Goal: Task Accomplishment & Management: Manage account settings

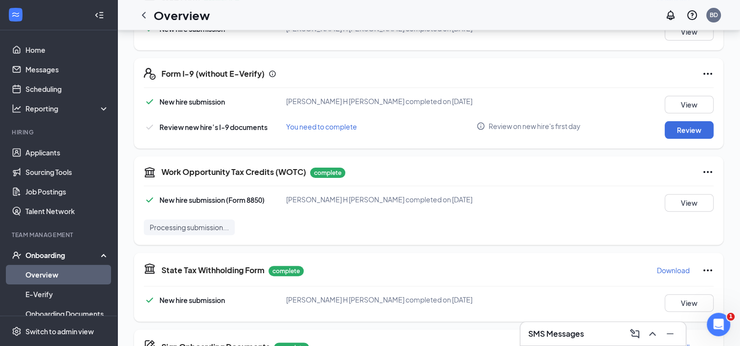
scroll to position [515, 0]
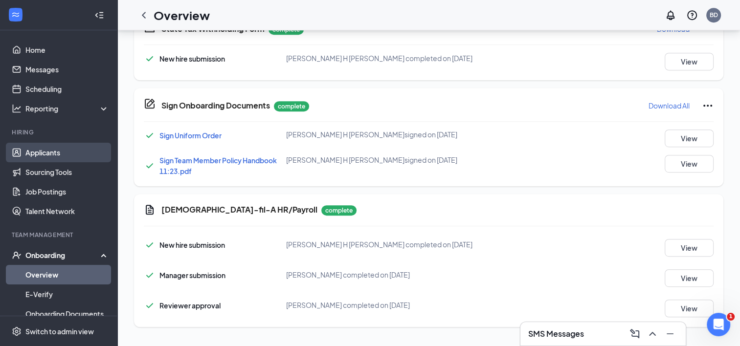
click at [41, 144] on link "Applicants" at bounding box center [67, 153] width 84 height 20
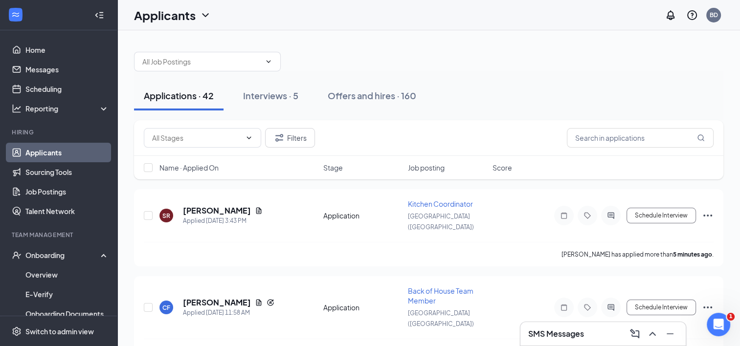
click at [434, 166] on span "Job posting" at bounding box center [426, 168] width 37 height 10
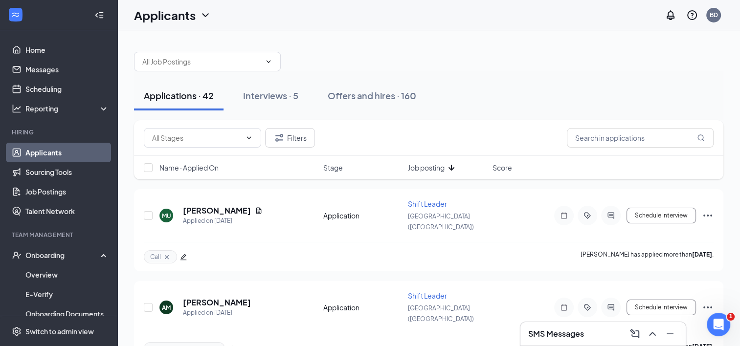
click at [434, 168] on span "Job posting" at bounding box center [426, 168] width 37 height 10
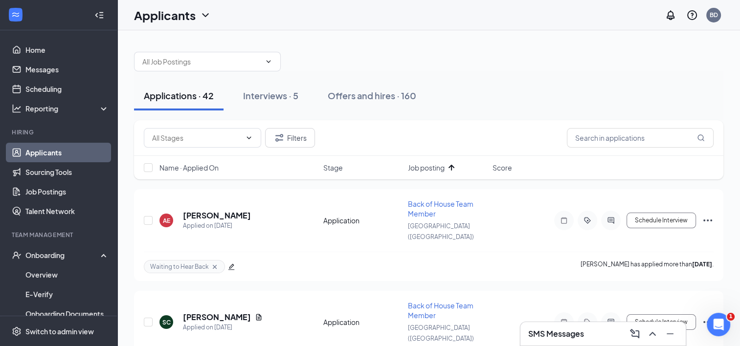
click at [434, 168] on span "Job posting" at bounding box center [426, 168] width 37 height 10
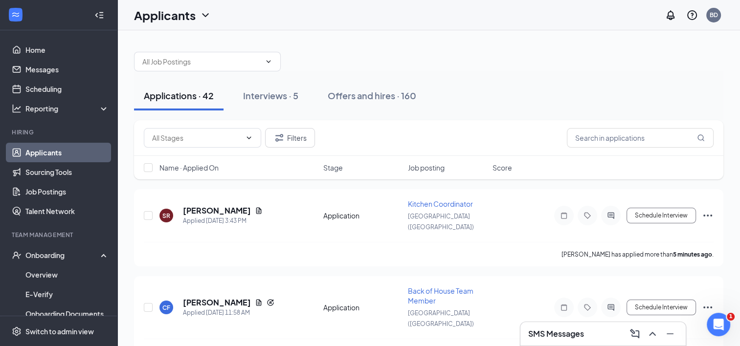
click at [434, 168] on span "Job posting" at bounding box center [426, 168] width 37 height 10
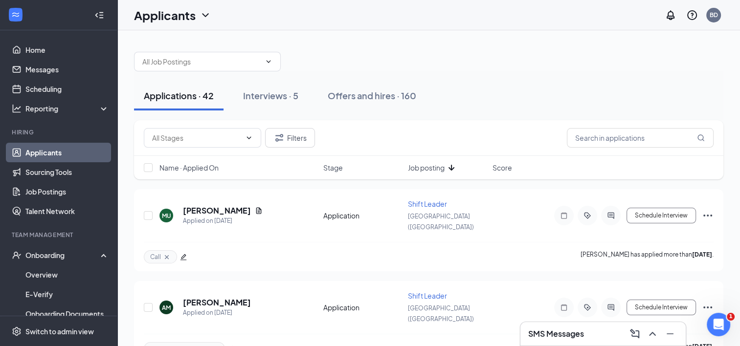
click at [434, 168] on span "Job posting" at bounding box center [426, 168] width 37 height 10
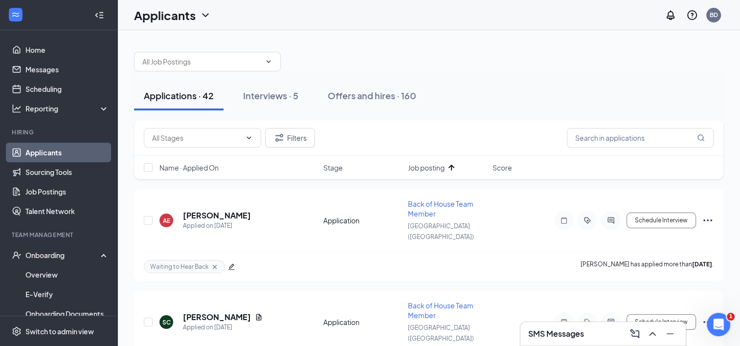
click at [428, 164] on span "Job posting" at bounding box center [426, 168] width 37 height 10
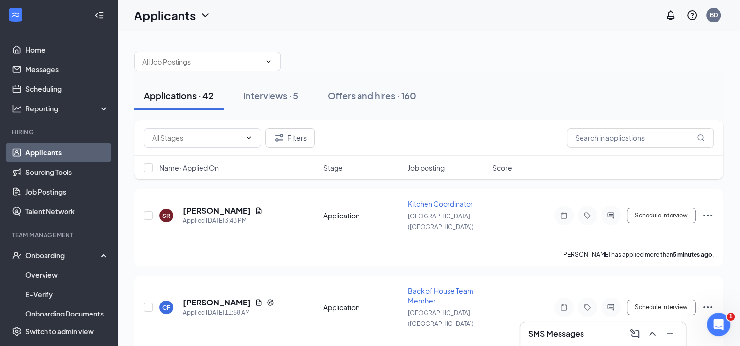
click at [198, 168] on span "Name · Applied On" at bounding box center [188, 168] width 59 height 10
click at [203, 169] on span "Name · Applied On" at bounding box center [188, 168] width 59 height 10
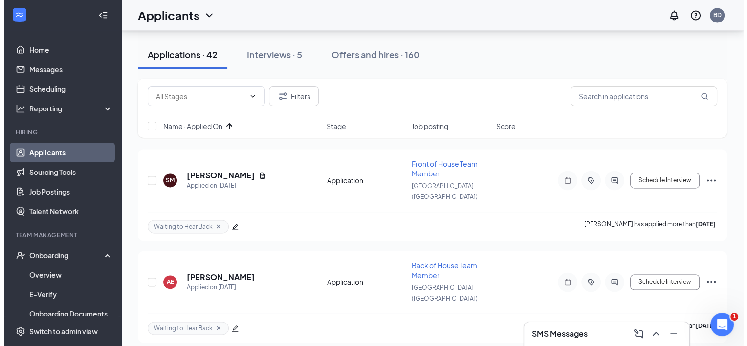
scroll to position [1434, 0]
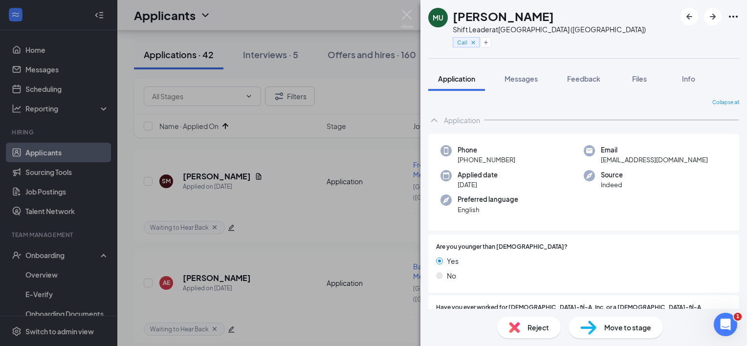
click at [523, 325] on div "Reject" at bounding box center [529, 328] width 64 height 22
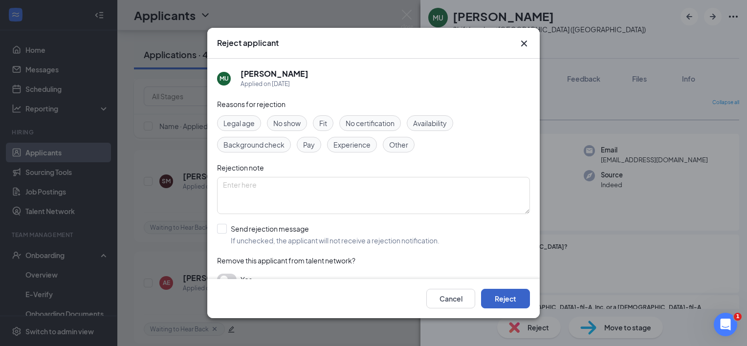
click at [511, 297] on button "Reject" at bounding box center [505, 299] width 49 height 20
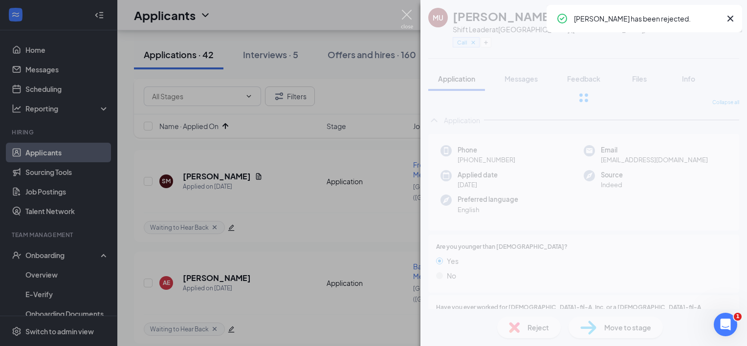
click at [403, 14] on img at bounding box center [407, 19] width 12 height 19
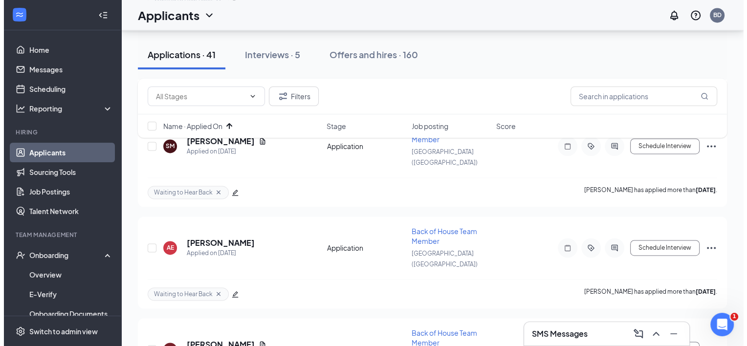
scroll to position [1471, 0]
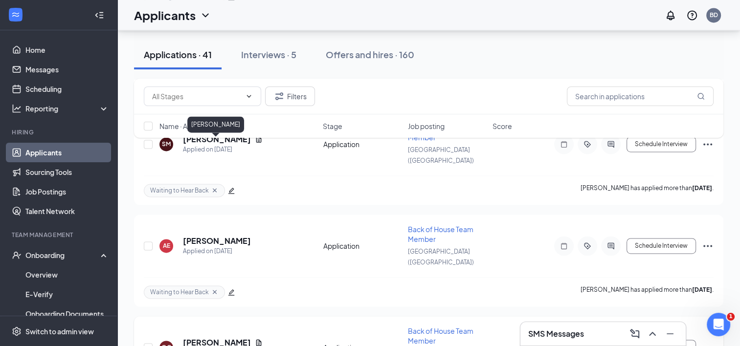
click at [221, 337] on h5 "[PERSON_NAME]" at bounding box center [217, 342] width 68 height 11
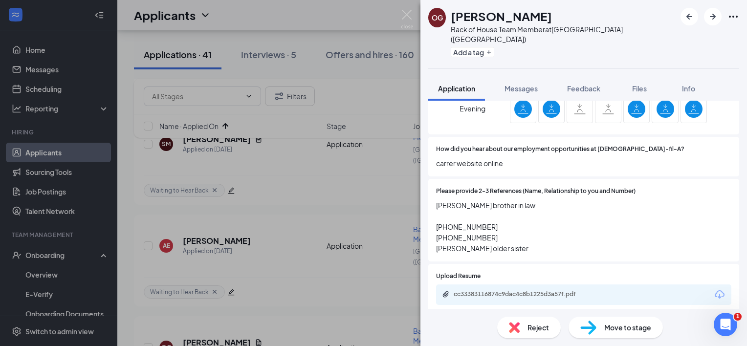
scroll to position [689, 0]
click at [591, 241] on div "Please provide 2-3 References (Name, Relationship to you and Number) [PERSON_NA…" at bounding box center [583, 220] width 311 height 83
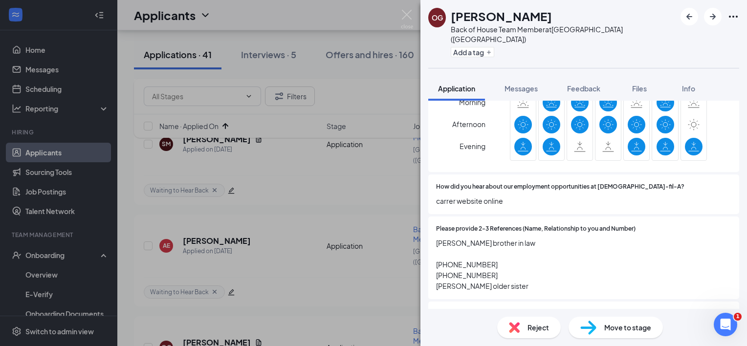
scroll to position [652, 0]
click at [540, 327] on span "Reject" at bounding box center [539, 327] width 22 height 11
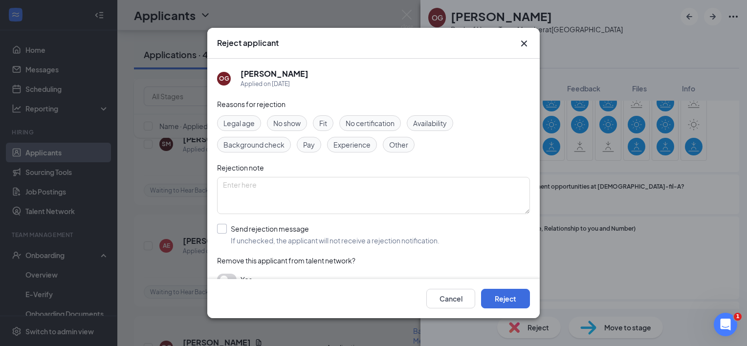
click at [252, 237] on input "Send rejection message If unchecked, the applicant will not receive a rejection…" at bounding box center [328, 235] width 222 height 22
checkbox input "true"
click at [495, 294] on button "Reject" at bounding box center [505, 299] width 49 height 20
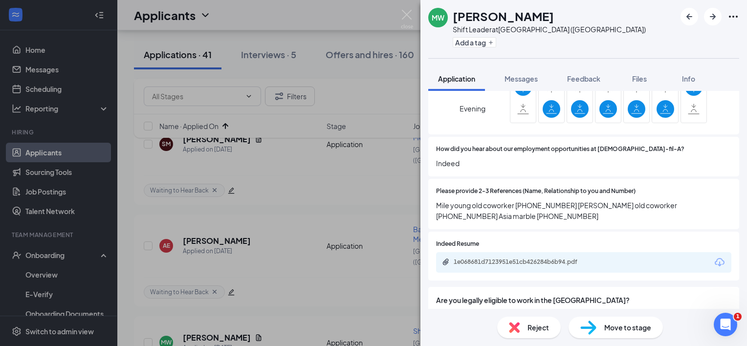
scroll to position [717, 0]
click at [504, 330] on div "Reject" at bounding box center [529, 328] width 64 height 22
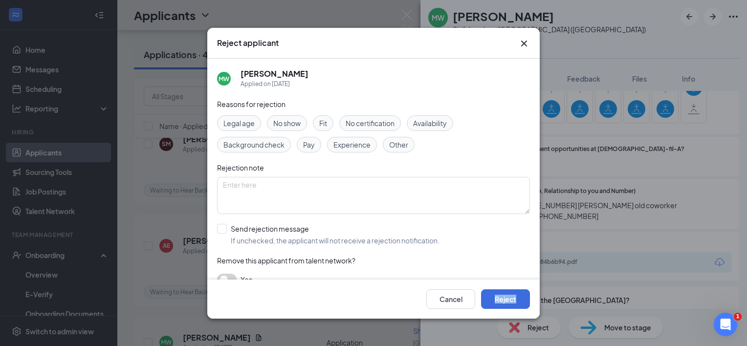
click at [504, 330] on div "Reject applicant MW [PERSON_NAME] Applied on [DATE] Reasons for rejection Legal…" at bounding box center [373, 173] width 747 height 346
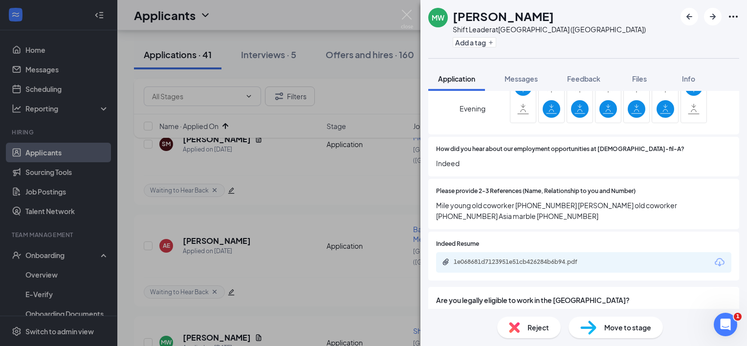
click at [526, 326] on div "Reject" at bounding box center [529, 328] width 64 height 22
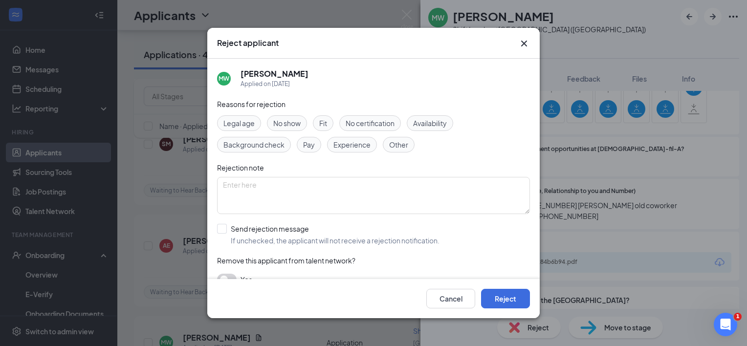
click at [271, 229] on input "Send rejection message If unchecked, the applicant will not receive a rejection…" at bounding box center [328, 235] width 222 height 22
checkbox input "true"
click at [520, 295] on button "Reject" at bounding box center [505, 299] width 49 height 20
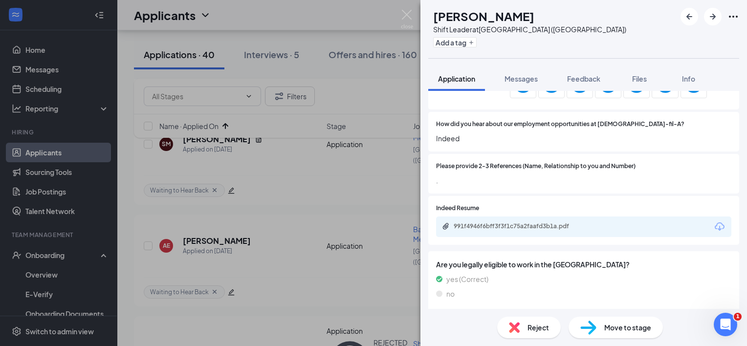
scroll to position [651, 0]
click at [549, 327] on div "Reject" at bounding box center [529, 328] width 64 height 22
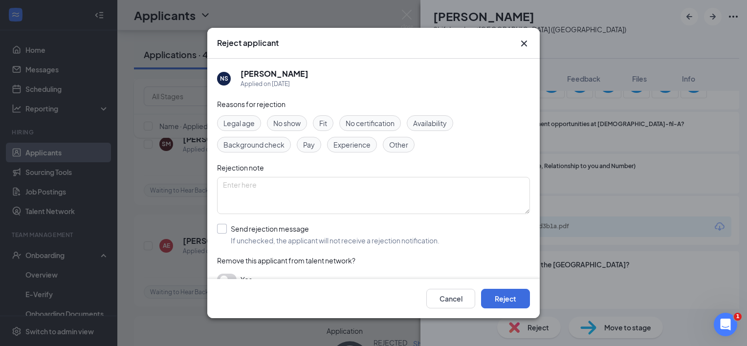
click at [278, 241] on input "Send rejection message If unchecked, the applicant will not receive a rejection…" at bounding box center [328, 235] width 222 height 22
checkbox input "true"
click at [512, 303] on button "Reject" at bounding box center [505, 299] width 49 height 20
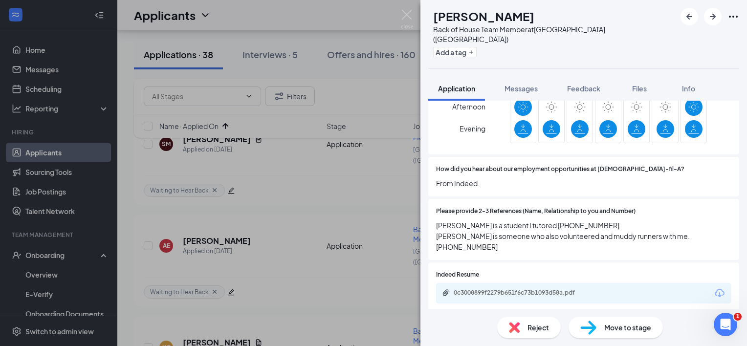
scroll to position [649, 0]
click at [533, 330] on span "Reject" at bounding box center [539, 327] width 22 height 11
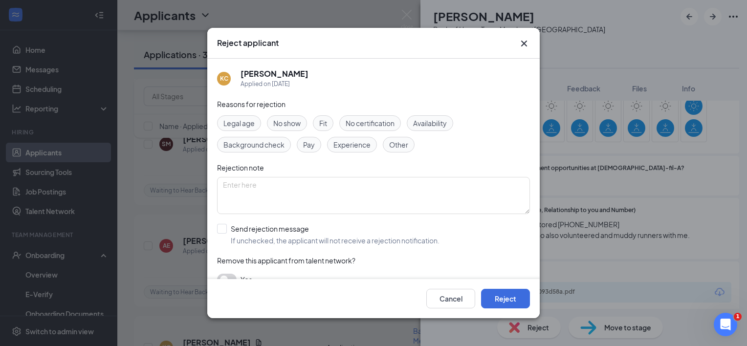
click at [355, 243] on input "Send rejection message If unchecked, the applicant will not receive a rejection…" at bounding box center [328, 235] width 222 height 22
checkbox input "true"
click at [521, 297] on button "Reject" at bounding box center [505, 299] width 49 height 20
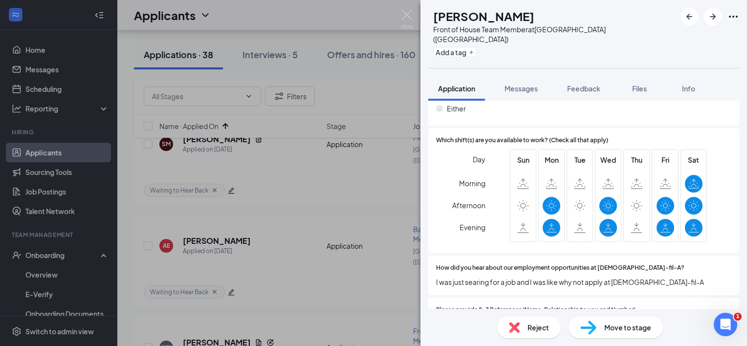
scroll to position [559, 0]
click at [536, 334] on div "Reject" at bounding box center [529, 328] width 64 height 22
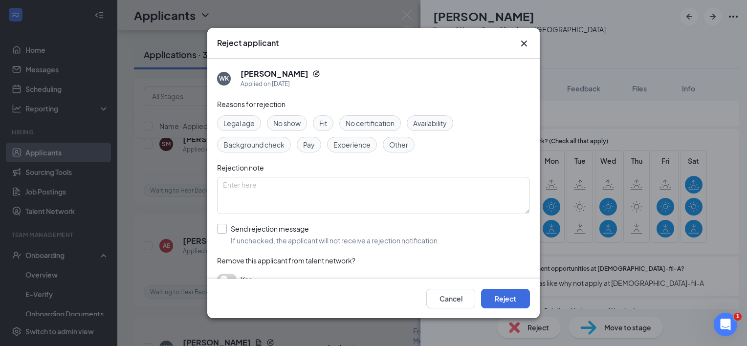
click at [344, 235] on input "Send rejection message If unchecked, the applicant will not receive a rejection…" at bounding box center [328, 235] width 222 height 22
checkbox input "true"
click at [513, 293] on button "Reject" at bounding box center [505, 299] width 49 height 20
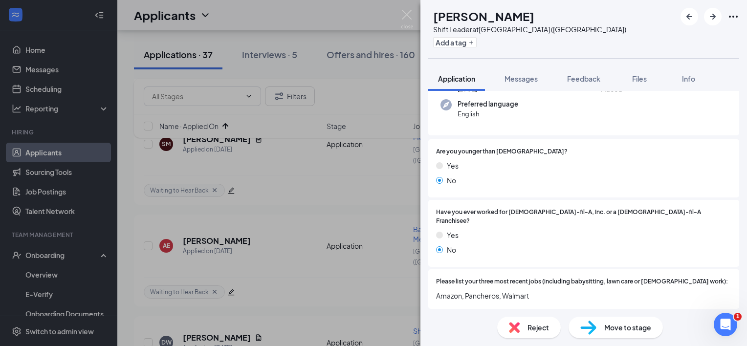
scroll to position [106, 0]
click at [711, 16] on icon "ArrowRight" at bounding box center [713, 17] width 12 height 12
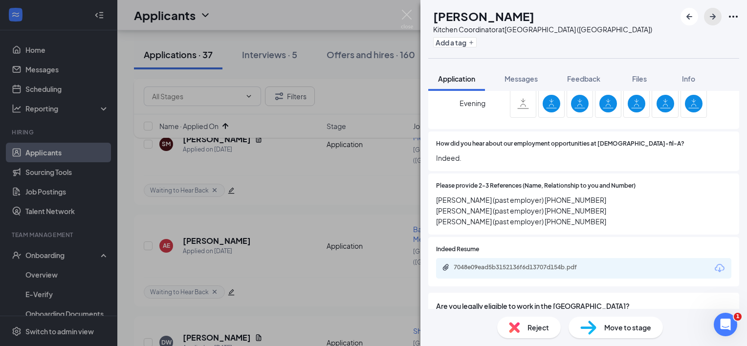
scroll to position [673, 0]
click at [530, 327] on span "Reject" at bounding box center [539, 327] width 22 height 11
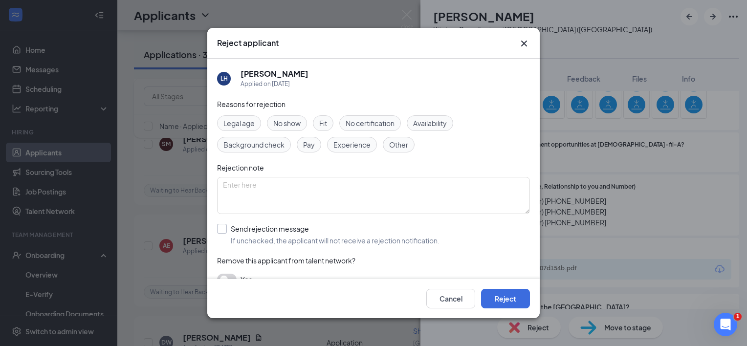
click at [297, 243] on input "Send rejection message If unchecked, the applicant will not receive a rejection…" at bounding box center [328, 235] width 222 height 22
checkbox input "true"
click at [496, 298] on button "Reject" at bounding box center [505, 299] width 49 height 20
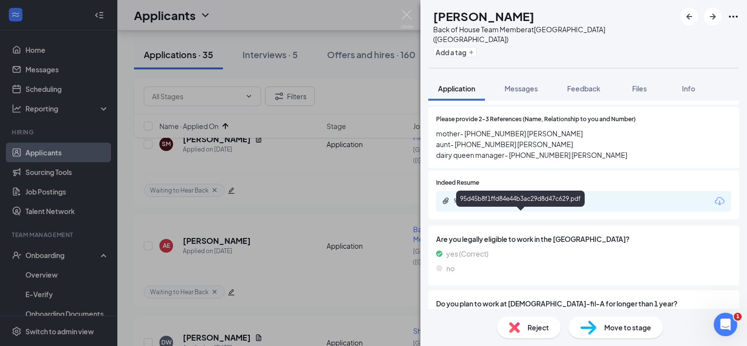
scroll to position [773, 0]
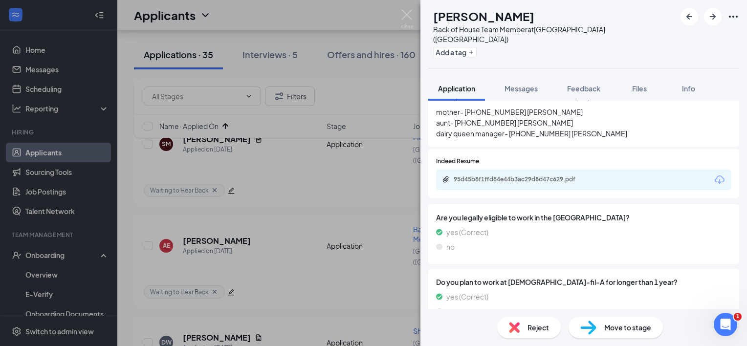
click at [532, 332] on span "Reject" at bounding box center [539, 327] width 22 height 11
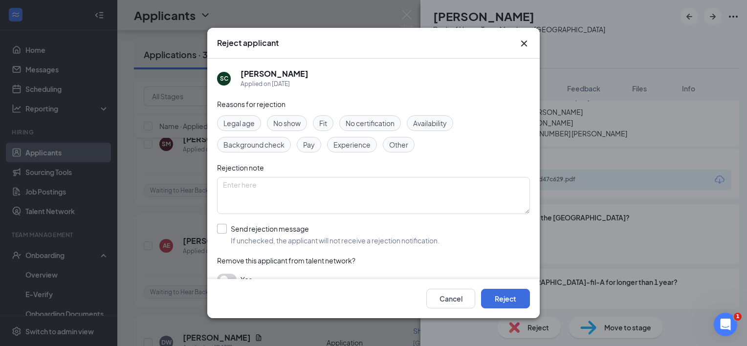
click at [268, 231] on input "Send rejection message If unchecked, the applicant will not receive a rejection…" at bounding box center [328, 235] width 222 height 22
checkbox input "true"
click at [483, 291] on button "Reject" at bounding box center [505, 299] width 49 height 20
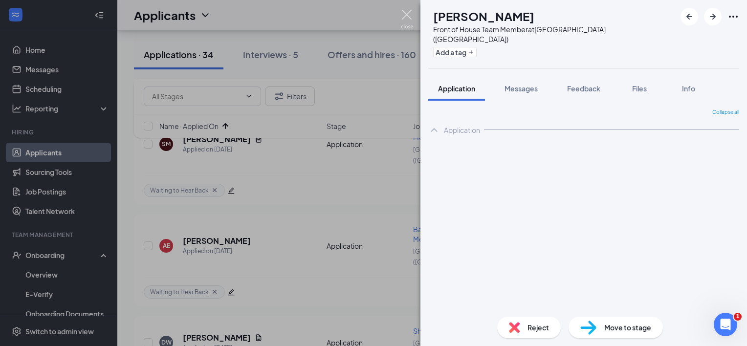
click at [408, 16] on img at bounding box center [407, 19] width 12 height 19
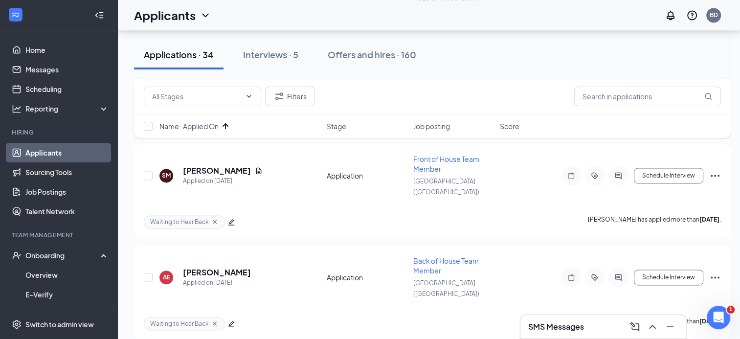
scroll to position [1435, 0]
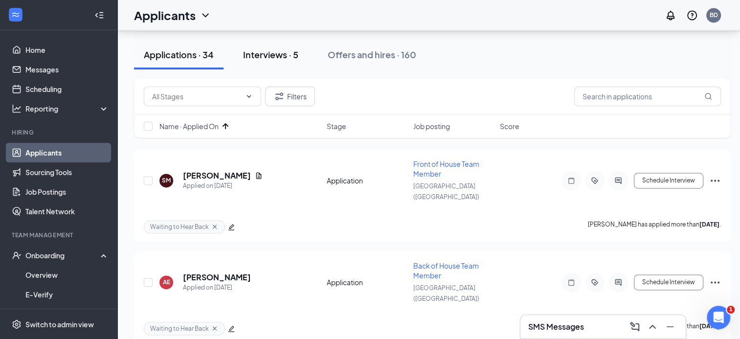
click at [267, 51] on div "Interviews · 5" at bounding box center [270, 54] width 55 height 12
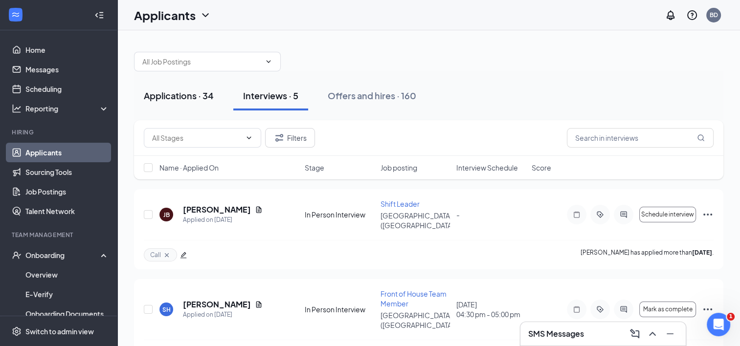
click at [186, 99] on div "Applications · 34" at bounding box center [179, 95] width 70 height 12
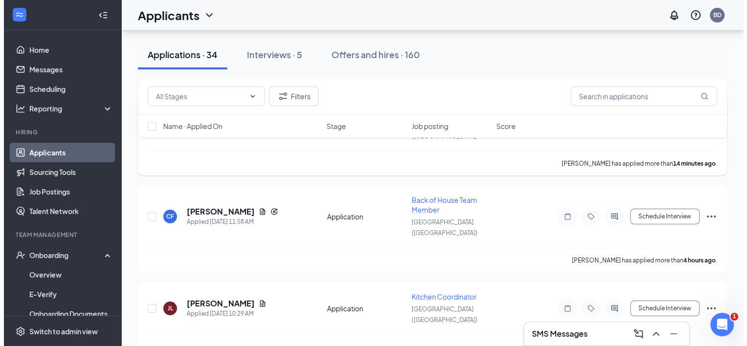
scroll to position [96, 0]
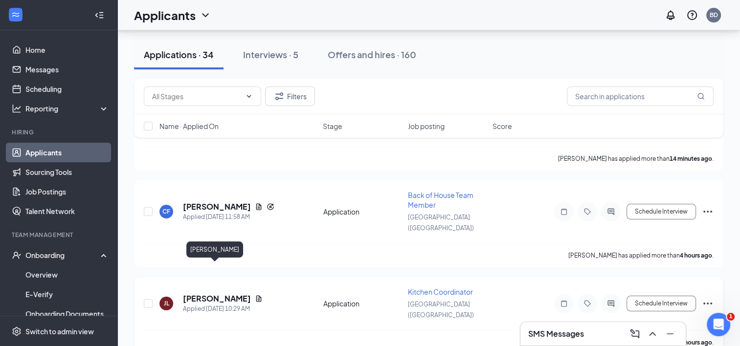
click at [213, 293] on h5 "[PERSON_NAME]" at bounding box center [217, 298] width 68 height 11
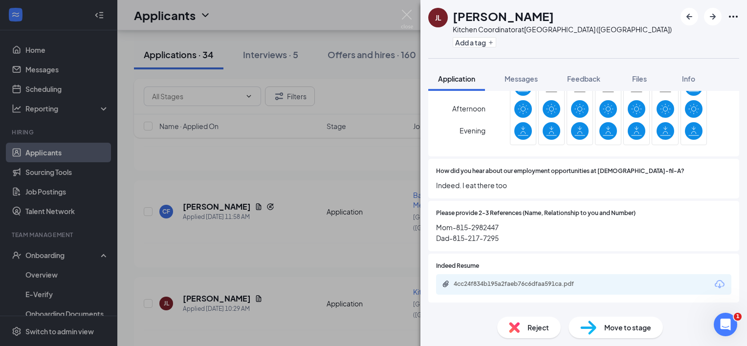
scroll to position [605, 0]
click at [536, 326] on span "Reject" at bounding box center [539, 327] width 22 height 11
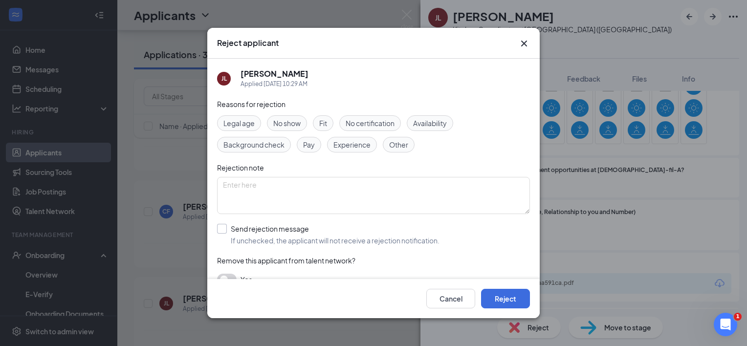
click at [304, 243] on input "Send rejection message If unchecked, the applicant will not receive a rejection…" at bounding box center [328, 235] width 222 height 22
checkbox input "true"
click at [511, 309] on div "Cancel Reject" at bounding box center [373, 298] width 333 height 39
click at [505, 303] on button "Reject" at bounding box center [505, 299] width 49 height 20
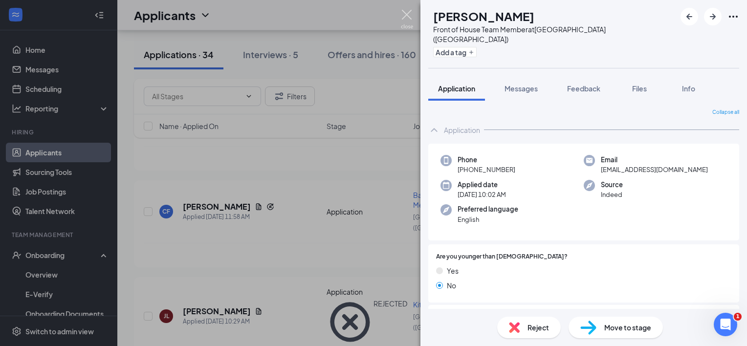
click at [405, 15] on img at bounding box center [407, 19] width 12 height 19
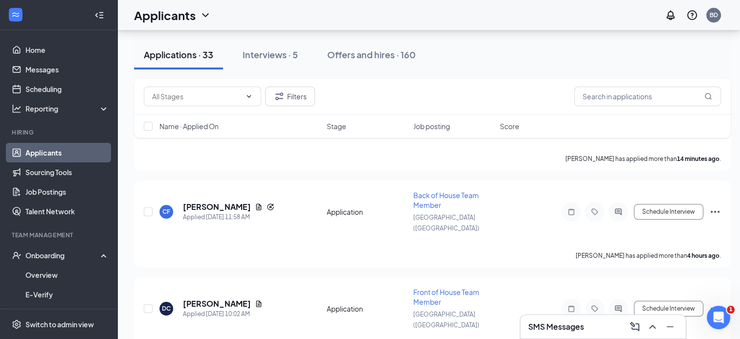
click at [212, 127] on span "Name · Applied On" at bounding box center [188, 126] width 59 height 10
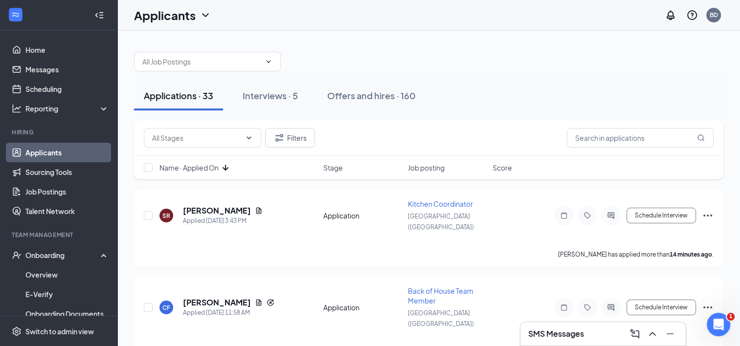
click at [218, 166] on span "Name · Applied On" at bounding box center [188, 168] width 59 height 10
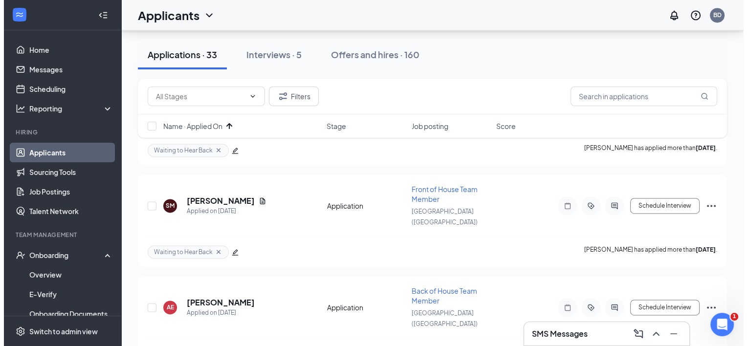
scroll to position [1410, 0]
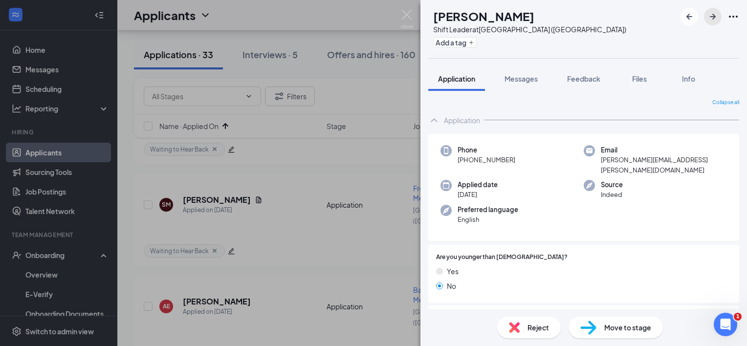
click at [709, 20] on icon "ArrowRight" at bounding box center [713, 17] width 12 height 12
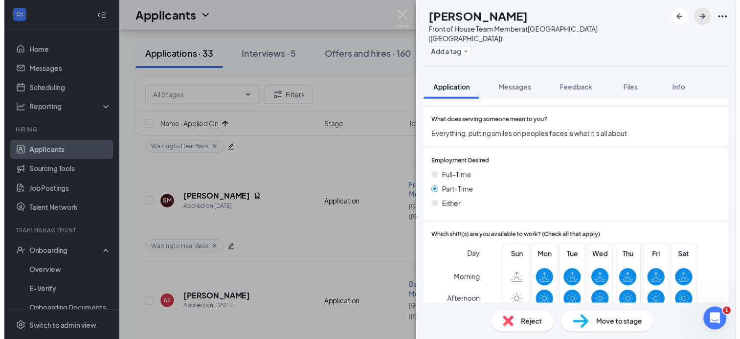
scroll to position [391, 0]
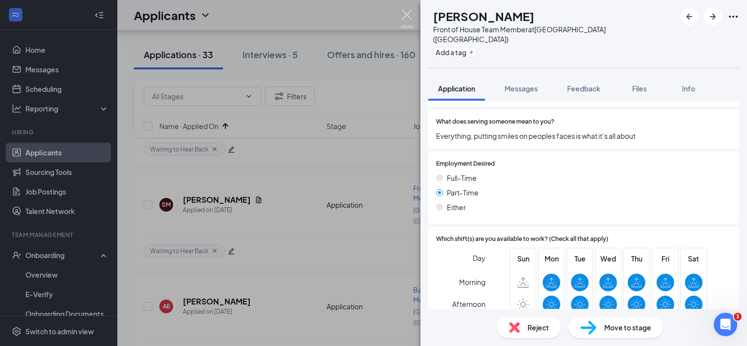
click at [404, 15] on img at bounding box center [407, 19] width 12 height 19
